Goal: Browse casually: Explore the website without a specific task or goal

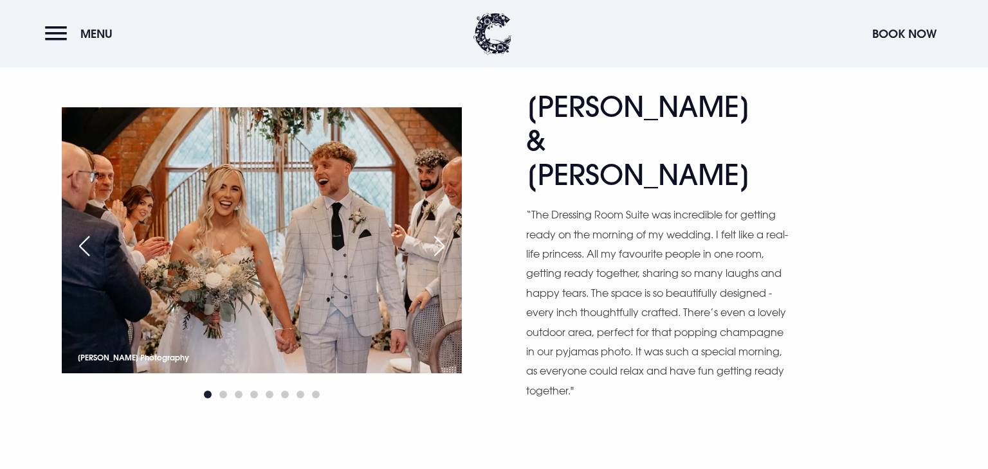
scroll to position [646, 0]
click at [439, 232] on div "Next slide" at bounding box center [439, 246] width 32 height 28
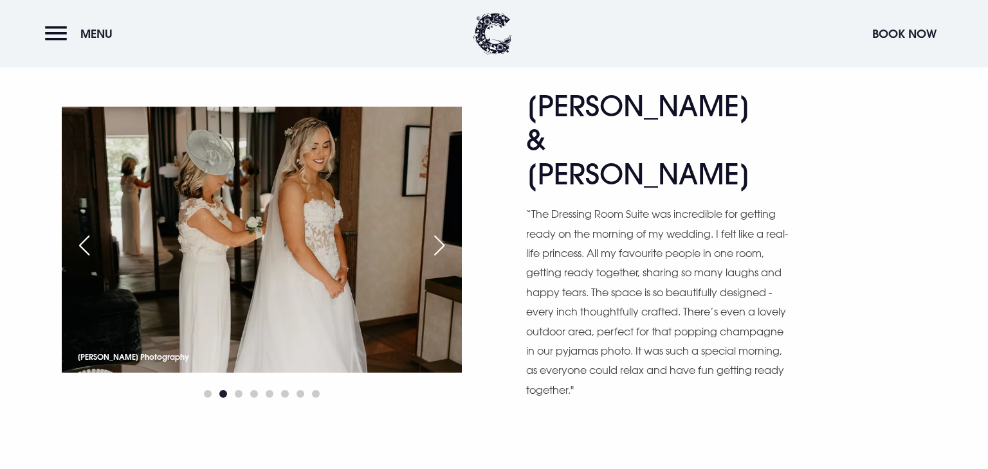
click at [439, 232] on div "Next slide" at bounding box center [439, 246] width 32 height 28
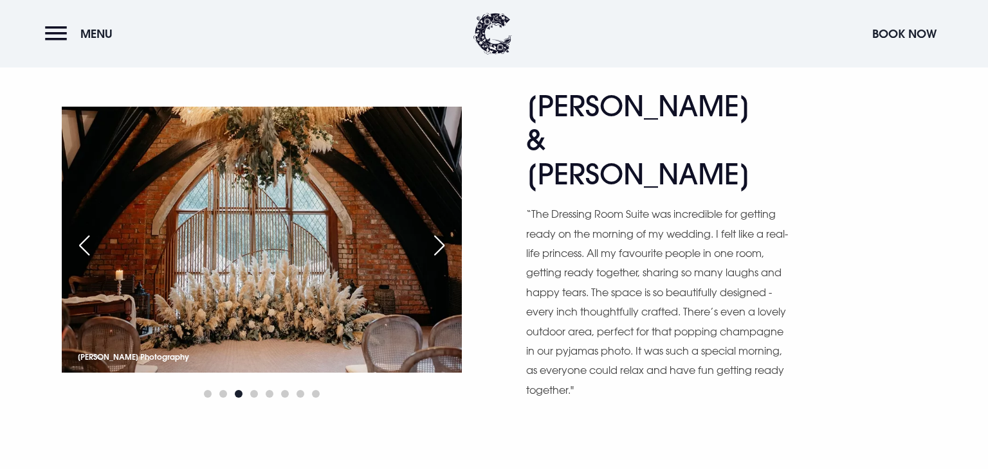
click at [439, 232] on div "Next slide" at bounding box center [439, 246] width 32 height 28
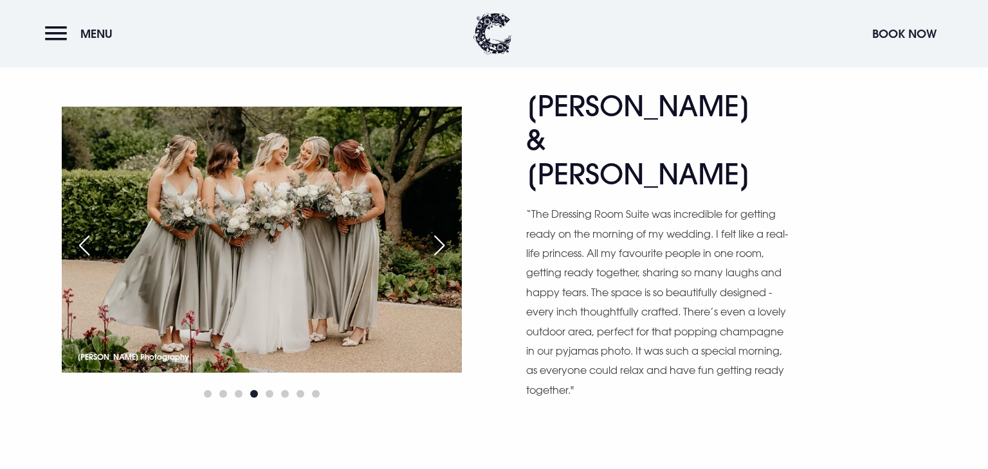
click at [439, 232] on div "Next slide" at bounding box center [439, 246] width 32 height 28
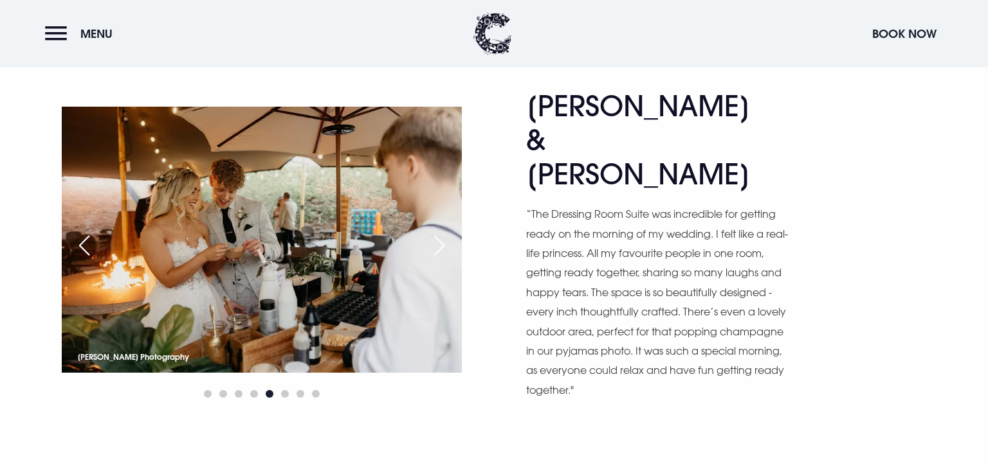
scroll to position [646, 0]
click at [439, 232] on div "Next slide" at bounding box center [439, 246] width 32 height 28
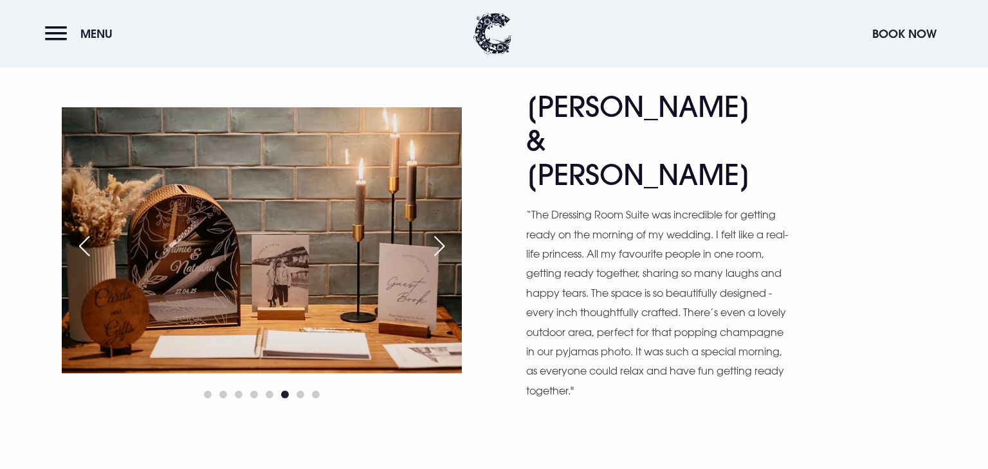
click at [439, 232] on div "Next slide" at bounding box center [439, 246] width 32 height 28
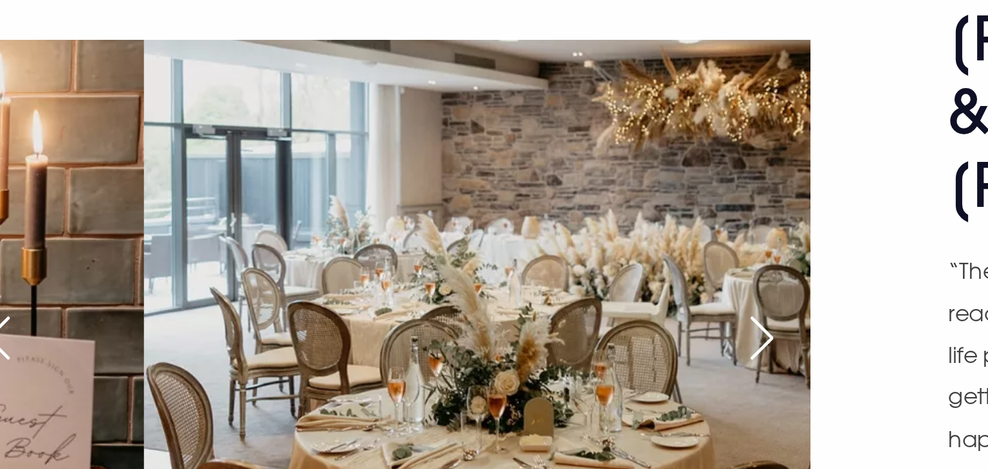
scroll to position [651, 0]
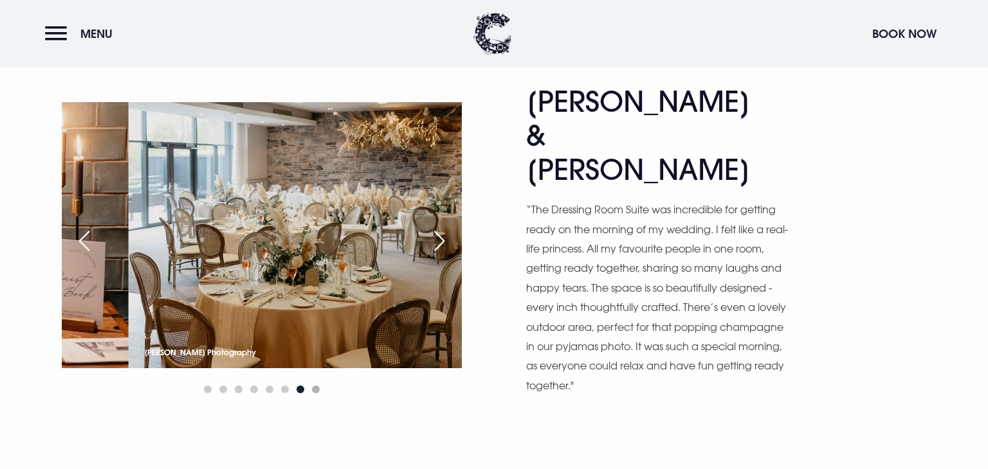
click at [314, 386] on span "Go to slide 8" at bounding box center [316, 390] width 8 height 8
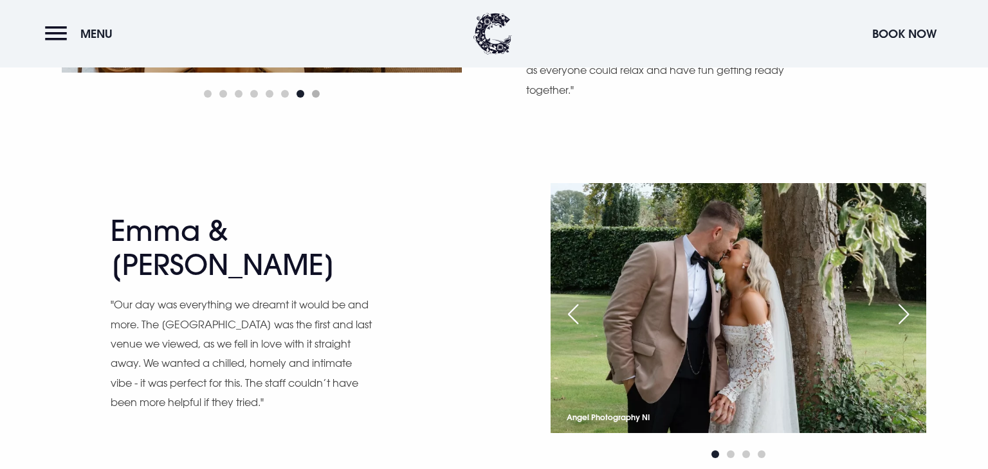
scroll to position [949, 0]
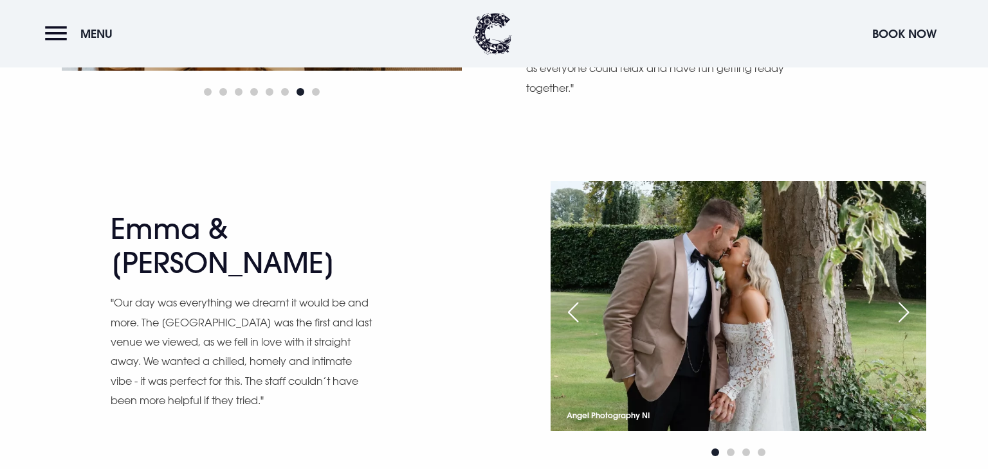
click at [905, 298] on div "Next slide" at bounding box center [903, 312] width 32 height 28
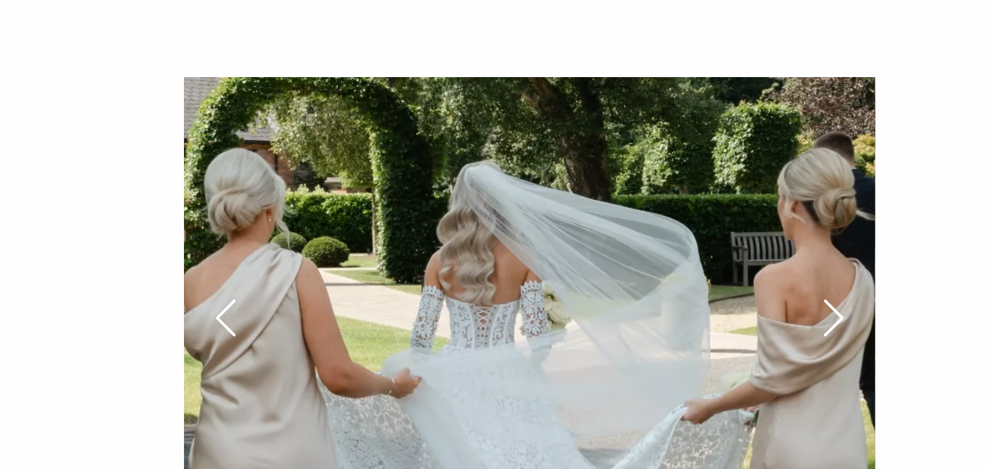
scroll to position [945, 0]
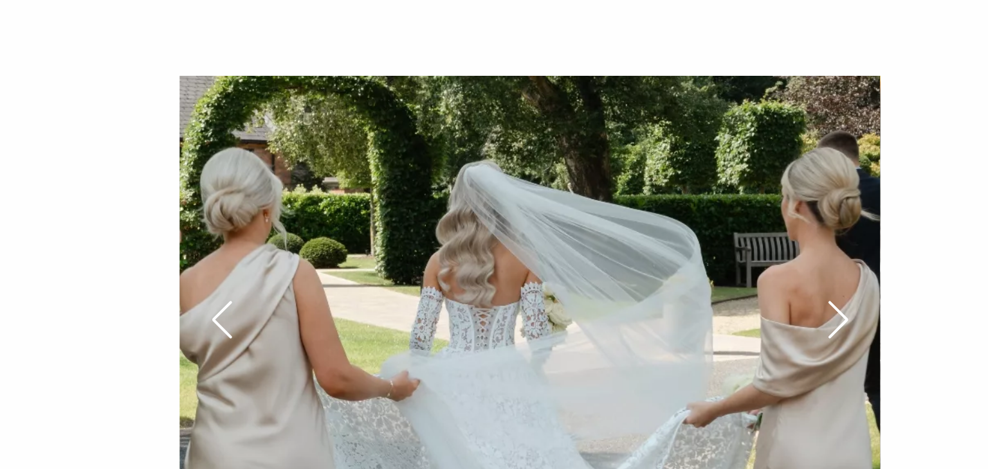
click at [905, 302] on div "Next slide" at bounding box center [903, 316] width 32 height 28
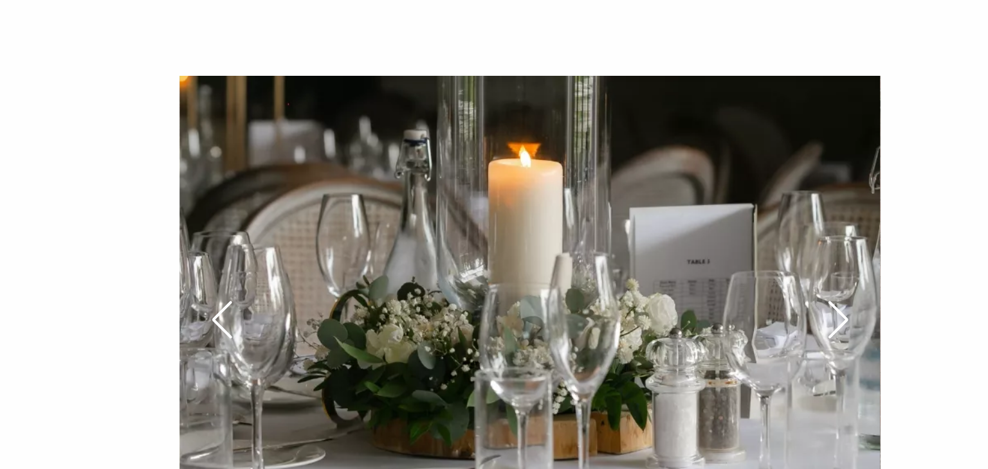
click at [905, 302] on div "Next slide" at bounding box center [903, 316] width 32 height 28
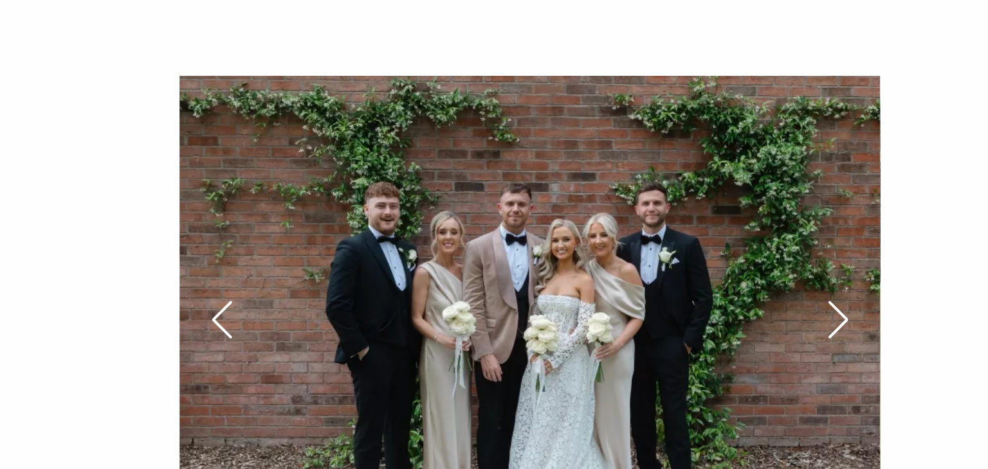
click at [906, 302] on div "Next slide" at bounding box center [903, 316] width 32 height 28
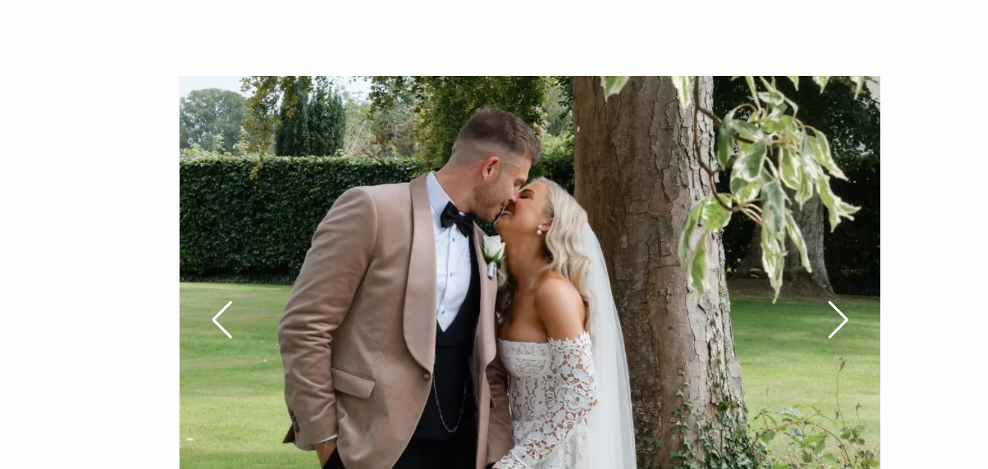
click at [906, 302] on div "Next slide" at bounding box center [903, 316] width 32 height 28
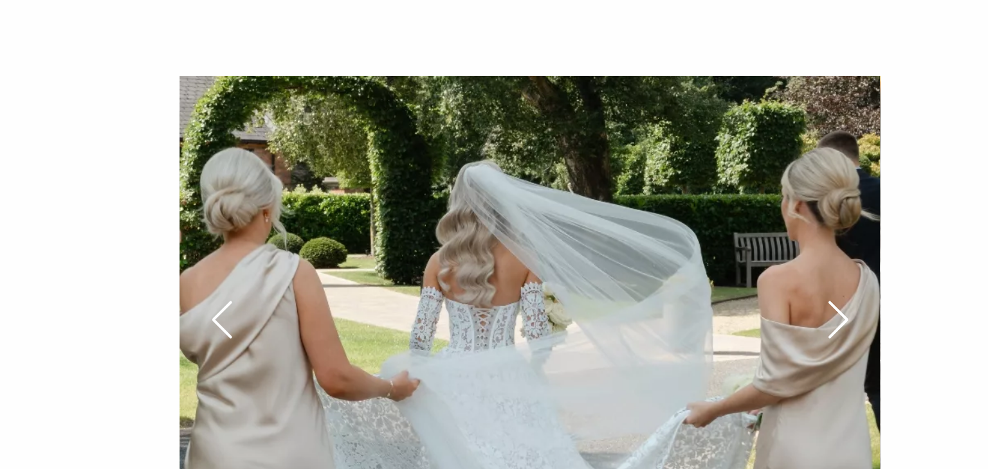
click at [906, 302] on div "Next slide" at bounding box center [903, 316] width 32 height 28
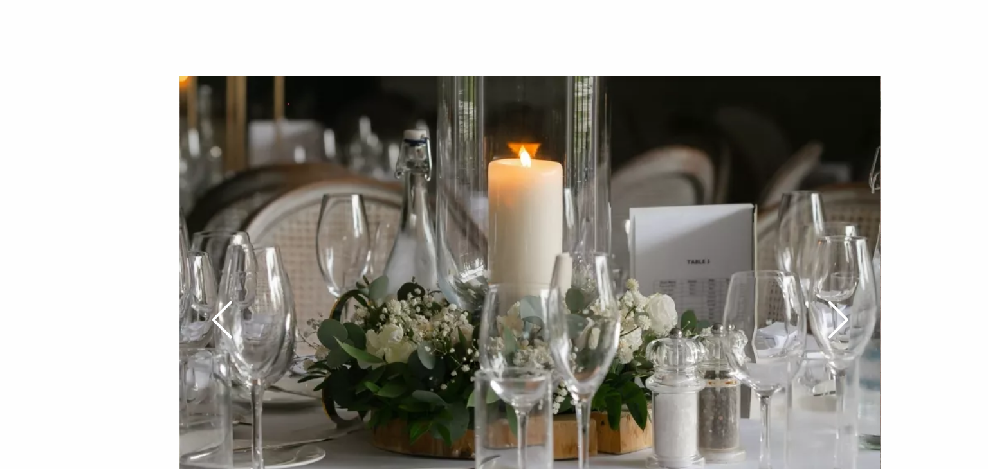
click at [906, 302] on div "Next slide" at bounding box center [903, 316] width 32 height 28
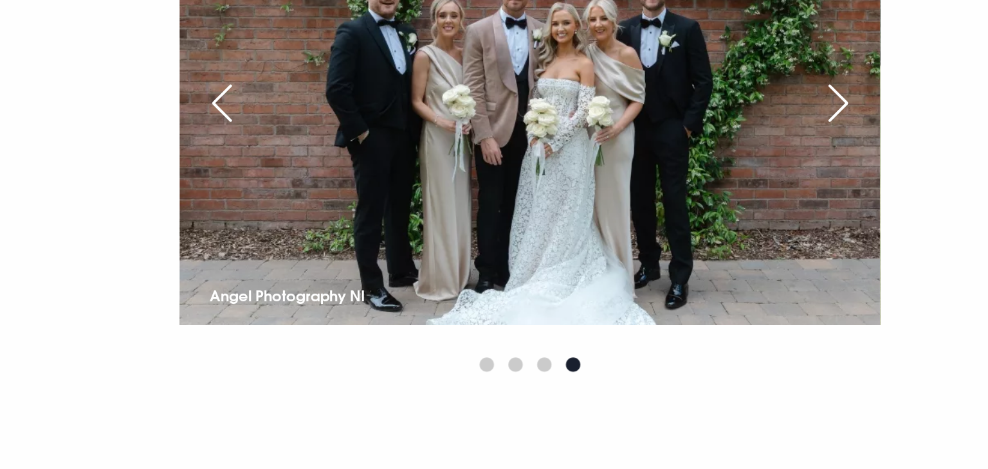
scroll to position [1048, 0]
